Goal: Task Accomplishment & Management: Complete application form

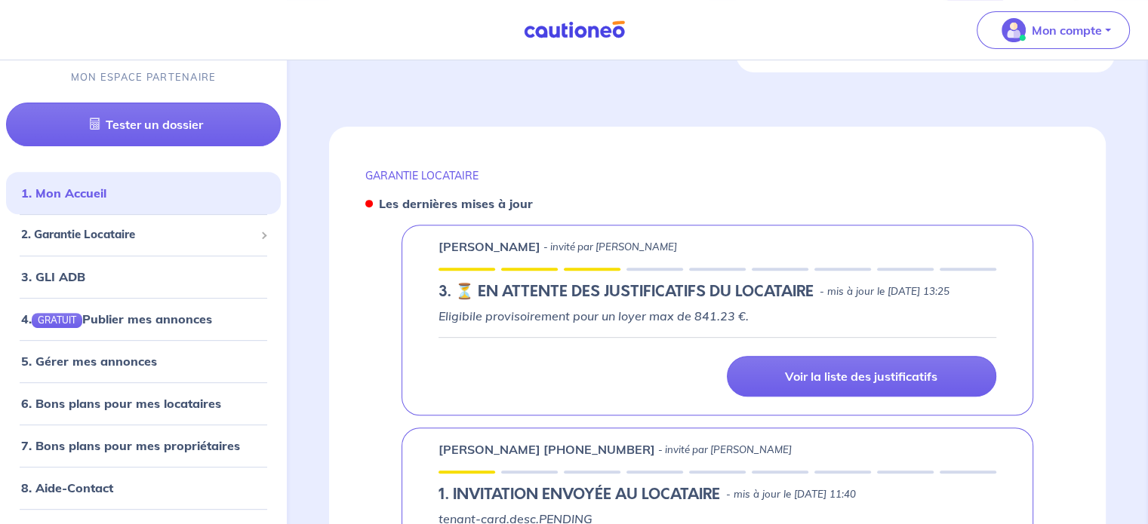
scroll to position [547, 0]
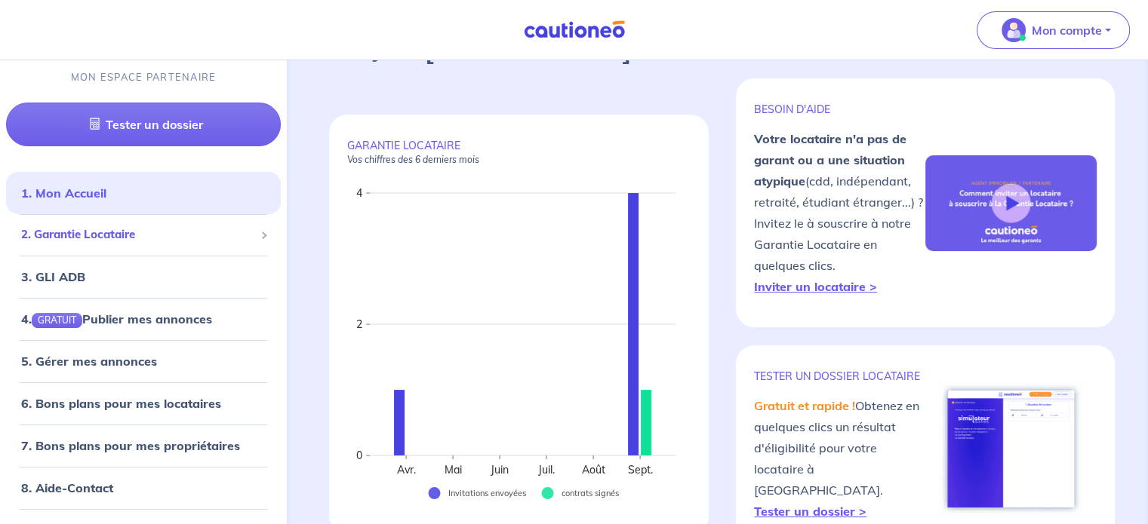
click at [118, 229] on span "2. Garantie Locataire" at bounding box center [137, 235] width 233 height 17
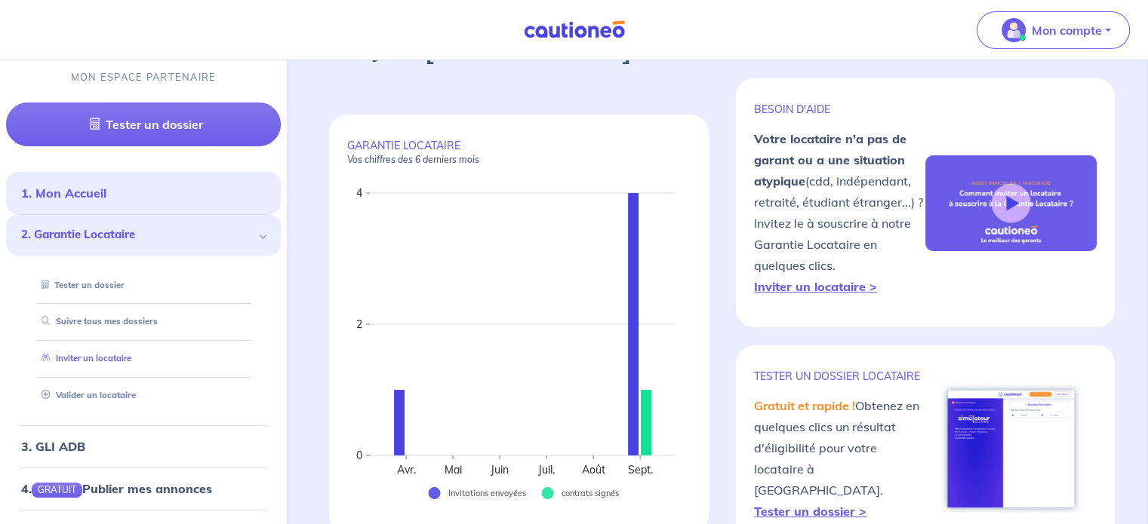
click at [100, 354] on link "Inviter un locataire" at bounding box center [83, 359] width 96 height 11
select select "FR"
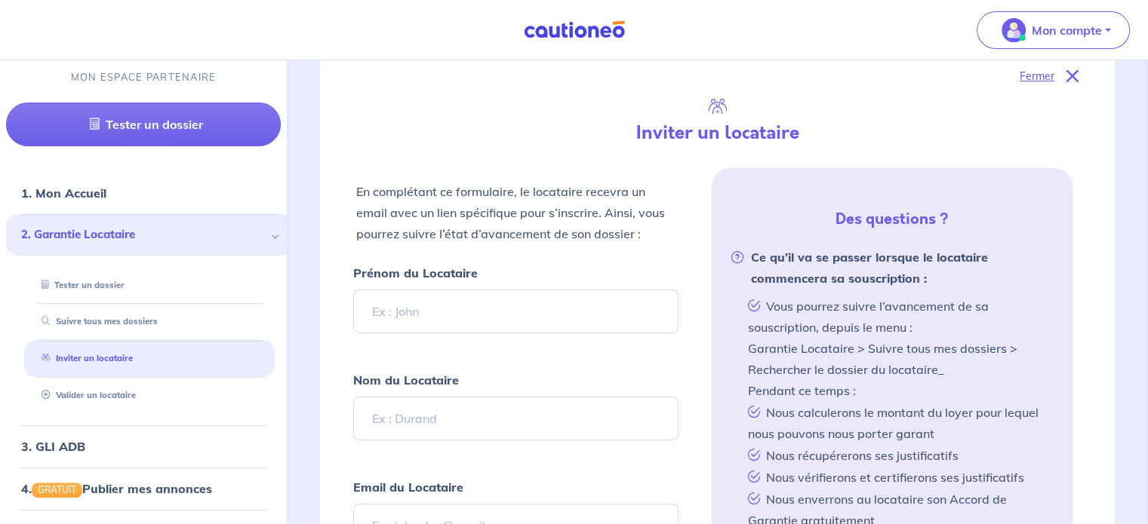
scroll to position [367, 0]
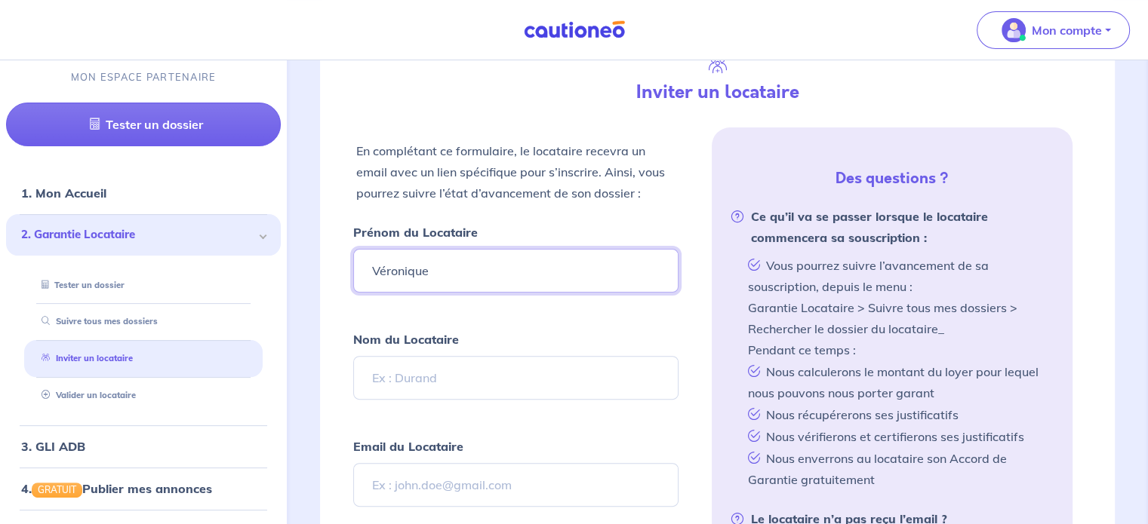
type input "Véronique"
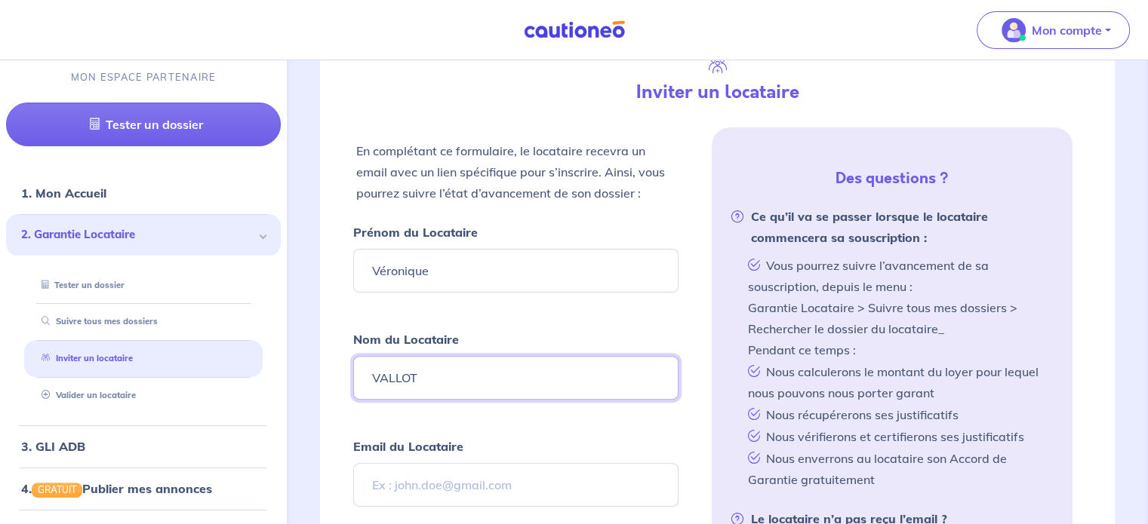
type input "VALLOT"
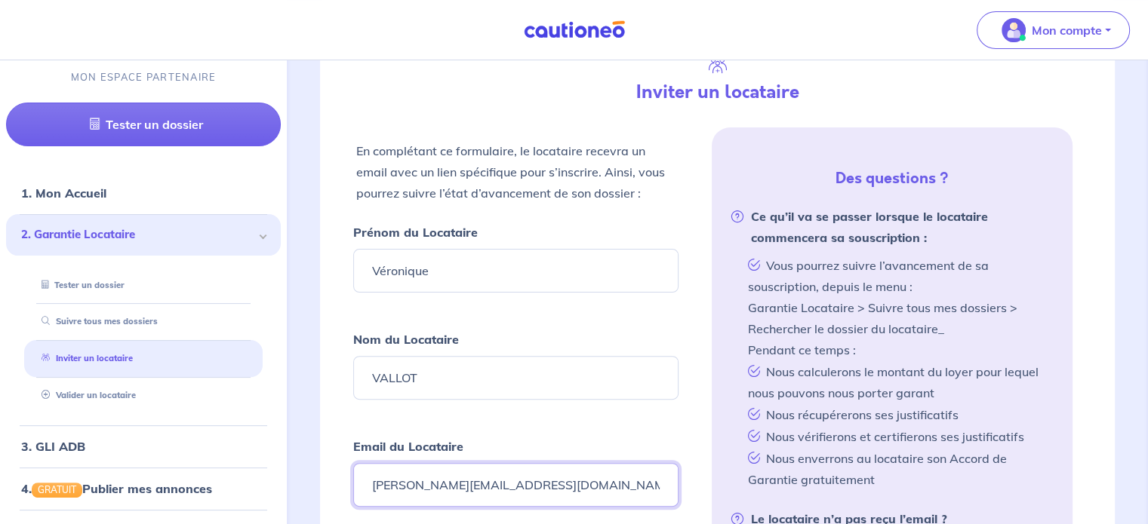
type input "[PERSON_NAME][EMAIL_ADDRESS][DOMAIN_NAME]"
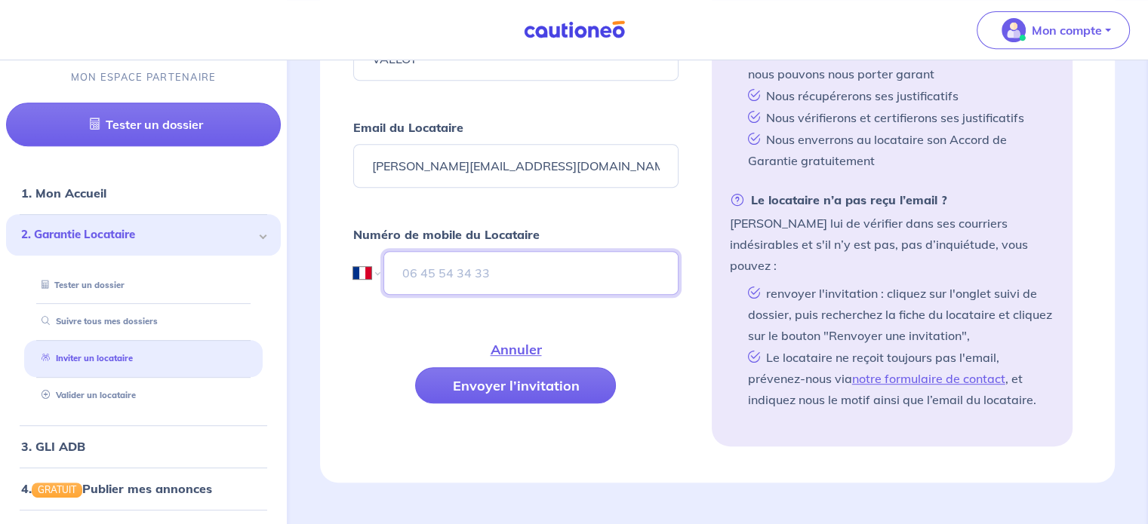
scroll to position [687, 0]
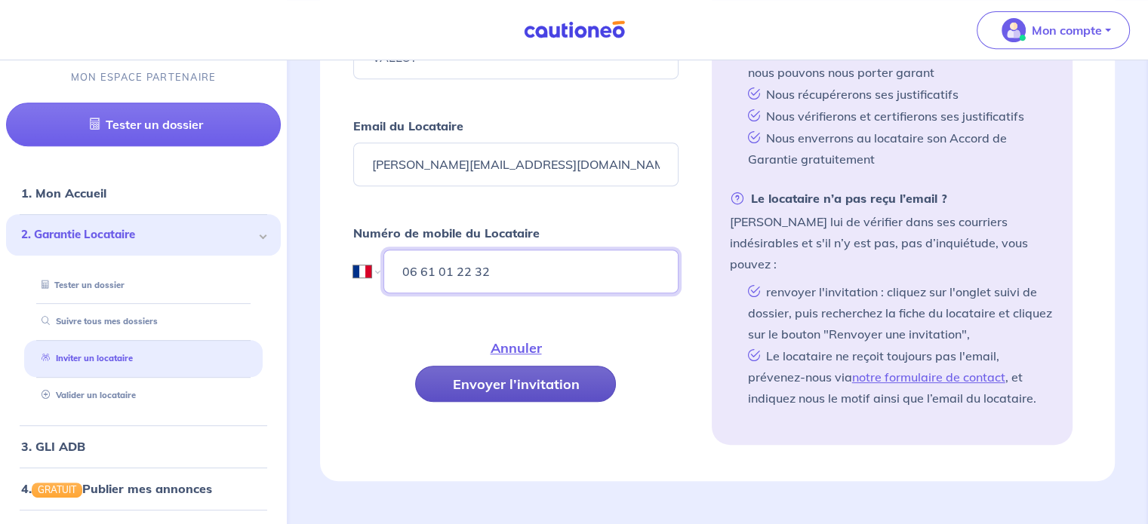
type input "06 61 01 22 32"
click at [480, 370] on button "Envoyer l’invitation" at bounding box center [515, 384] width 201 height 36
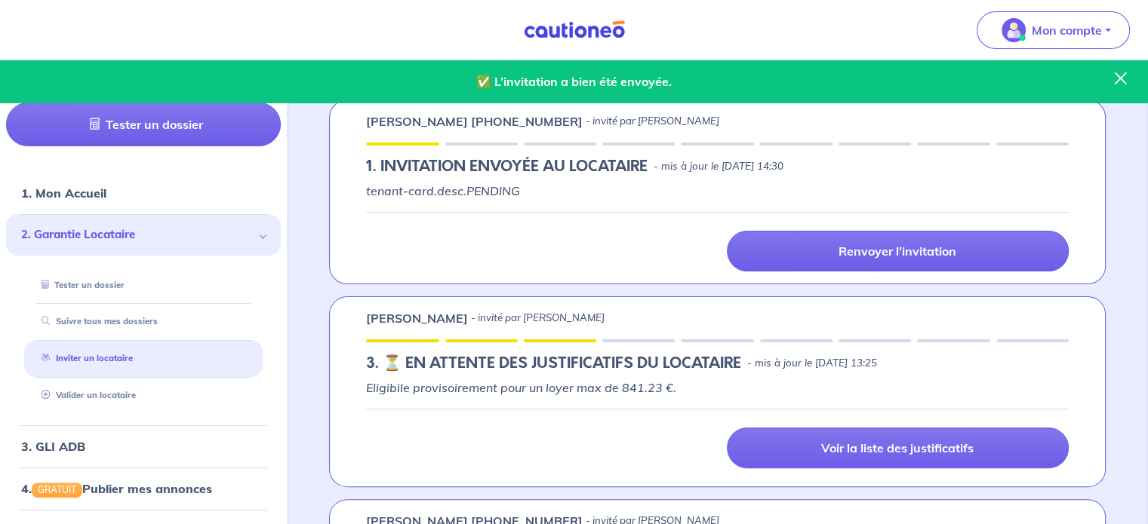
scroll to position [159, 0]
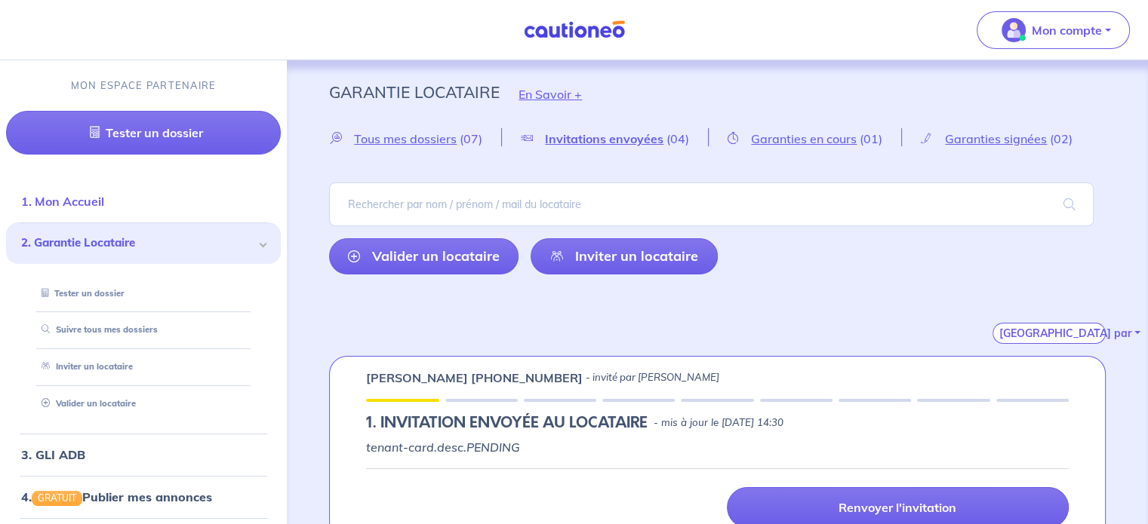
click at [86, 207] on link "1. Mon Accueil" at bounding box center [62, 201] width 83 height 15
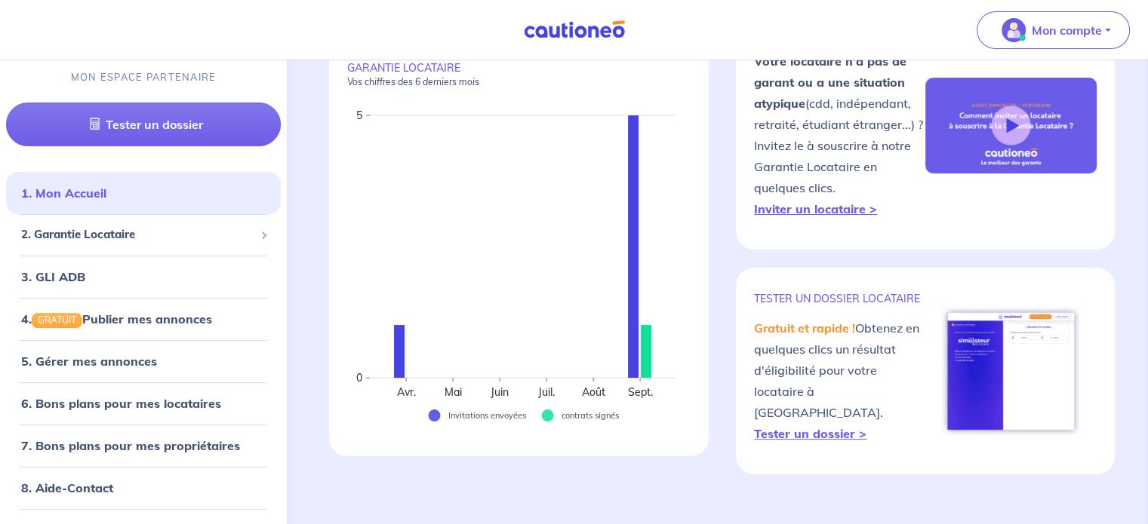
scroll to position [151, 0]
